Goal: Complete application form

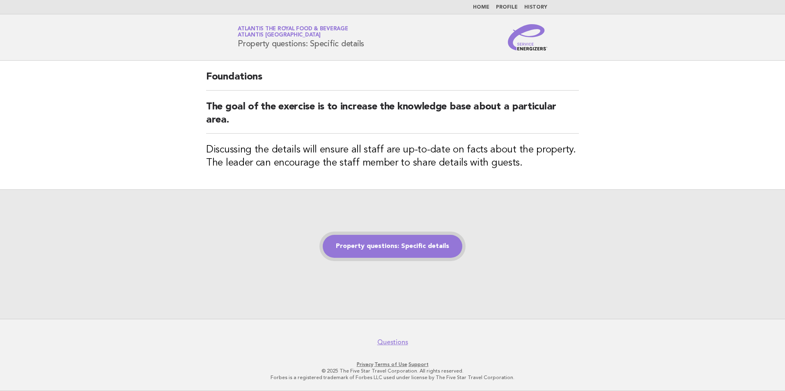
drag, startPoint x: 0, startPoint y: 0, endPoint x: 431, endPoint y: 245, distance: 496.2
click at [431, 245] on link "Property questions: Specific details" at bounding box center [393, 246] width 140 height 23
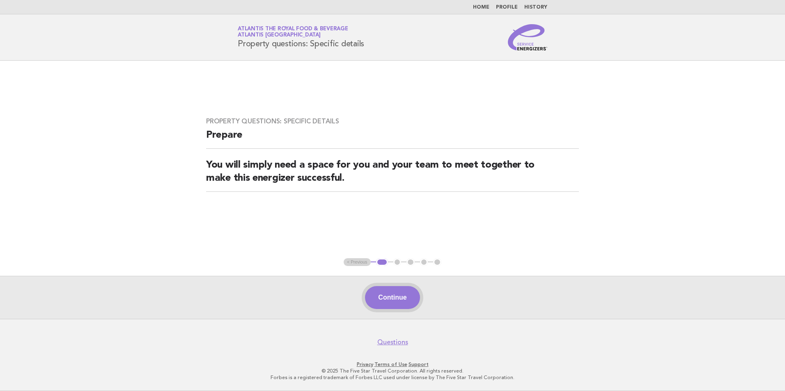
click at [400, 301] on button "Continue" at bounding box center [392, 297] width 55 height 23
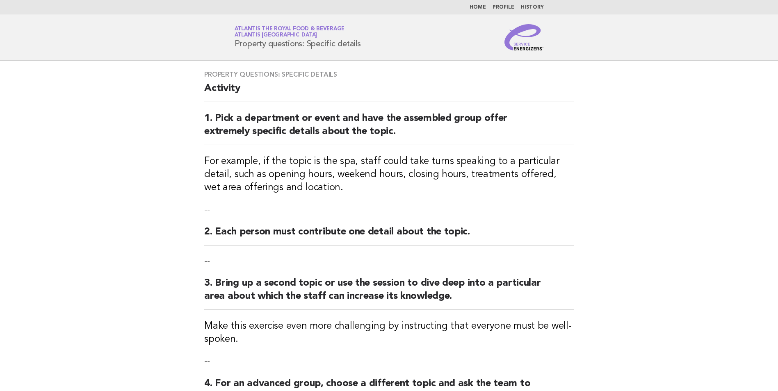
scroll to position [195, 0]
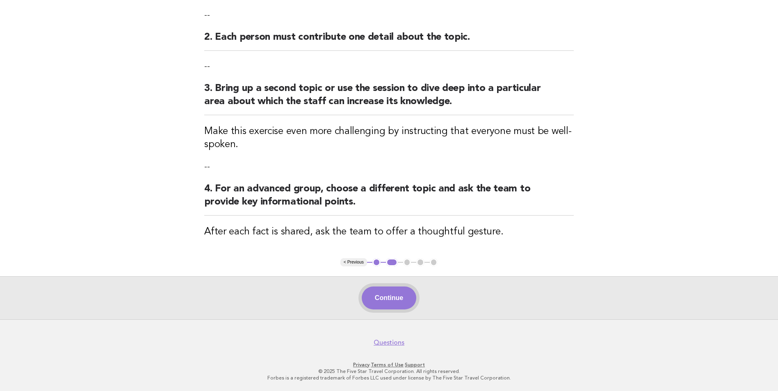
click at [396, 300] on button "Continue" at bounding box center [389, 298] width 55 height 23
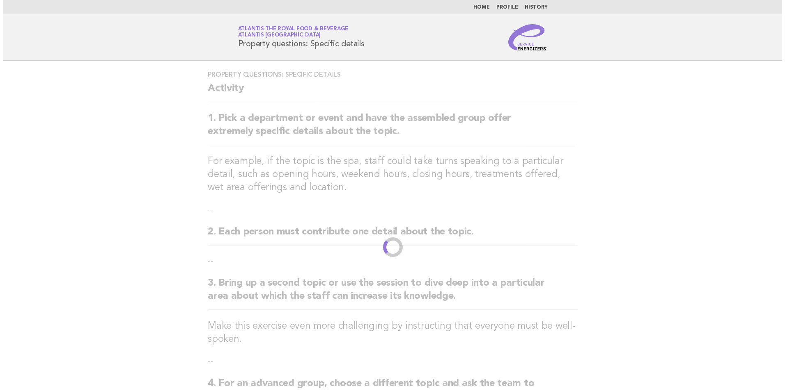
scroll to position [0, 0]
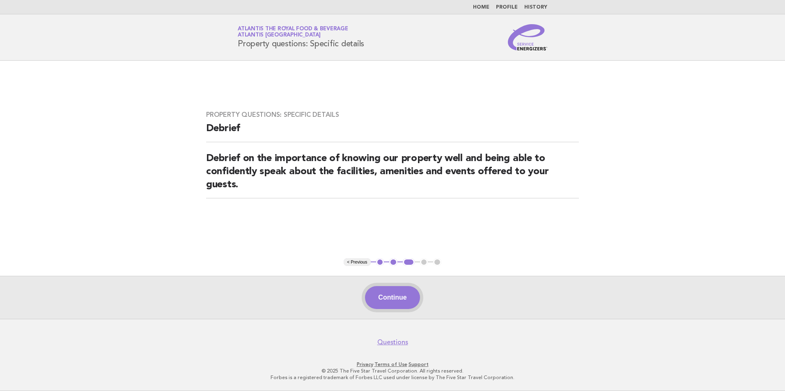
click at [395, 300] on button "Continue" at bounding box center [392, 297] width 55 height 23
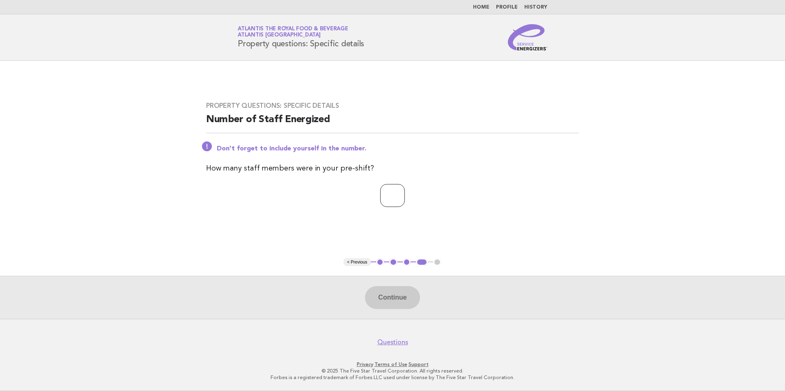
click at [389, 201] on input "number" at bounding box center [392, 195] width 25 height 23
type input "**"
click at [394, 298] on button "Continue" at bounding box center [392, 297] width 55 height 23
